Goal: Complete application form: Complete application form

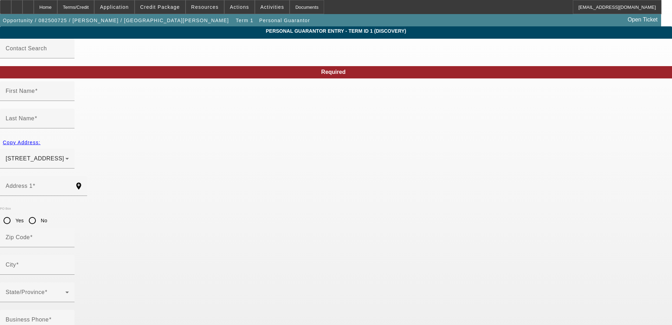
type input "[PERSON_NAME]"
type input "1718 N Maple Wood"
radio input "true"
type input "60622"
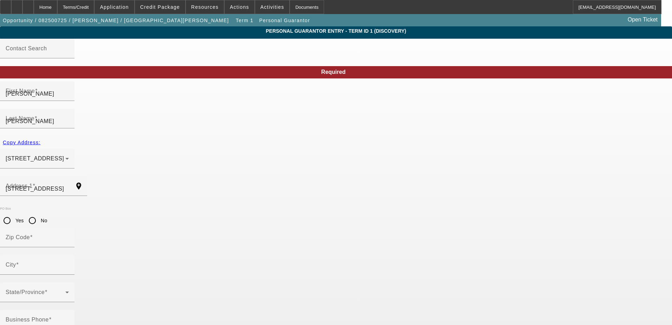
type input "Chicago"
type input "(312) 399-6431"
type input "100"
type input "327-74-2427"
type input "italianprguy84@gmail.com"
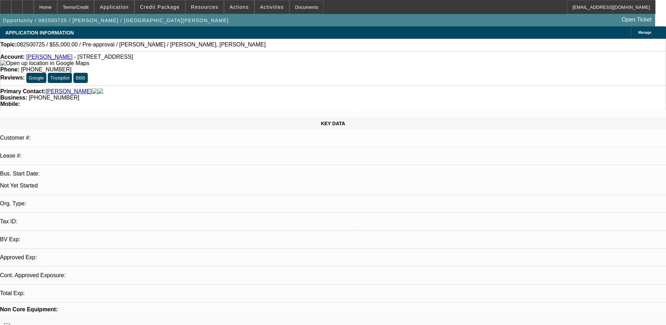
select select "0"
select select "2"
select select "0.1"
select select "1"
select select "2"
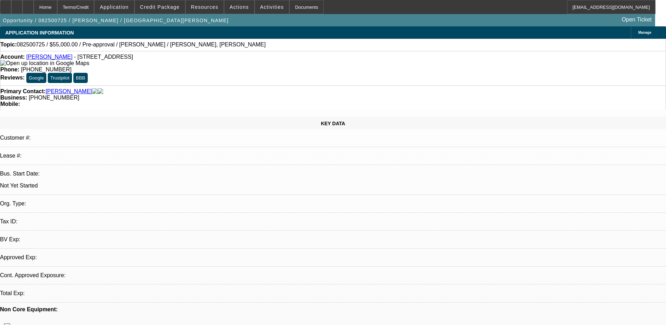
select select "4"
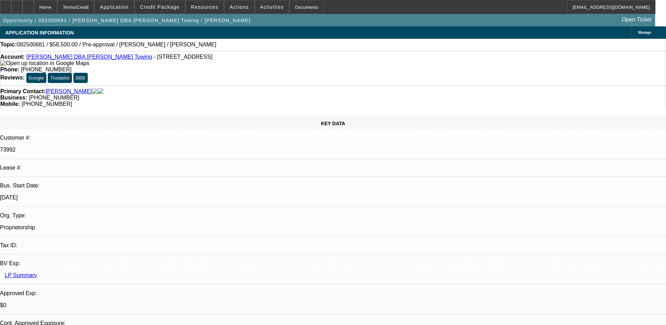
select select "0.1"
select select "2"
select select "0.1"
select select "4"
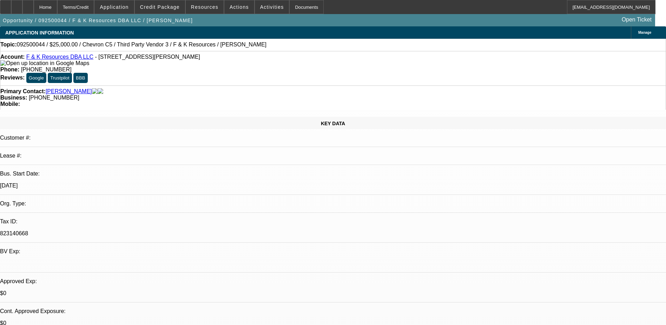
select select "0"
select select "2"
select select "0.1"
select select "4"
